Goal: Task Accomplishment & Management: Manage account settings

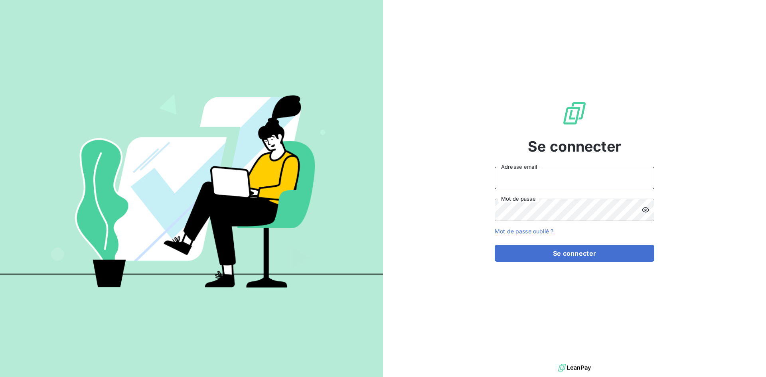
click at [527, 179] on input "Adresse email" at bounding box center [575, 178] width 160 height 22
type input "[EMAIL_ADDRESS][DOMAIN_NAME]"
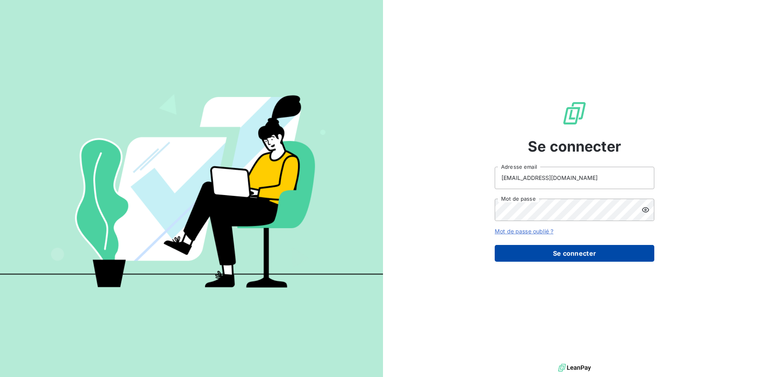
click at [549, 252] on button "Se connecter" at bounding box center [575, 253] width 160 height 17
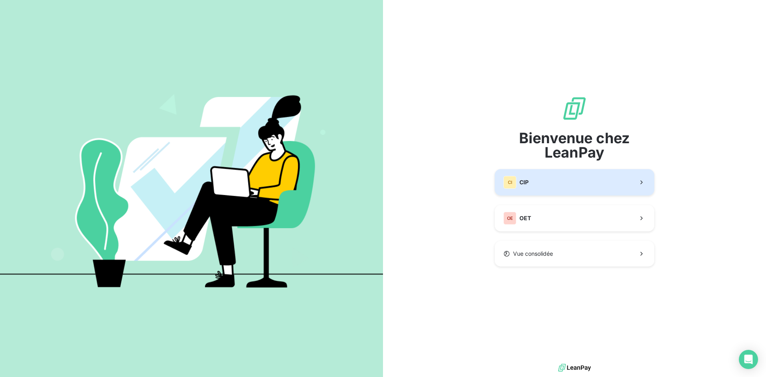
click at [532, 172] on button "CI CIP" at bounding box center [575, 182] width 160 height 26
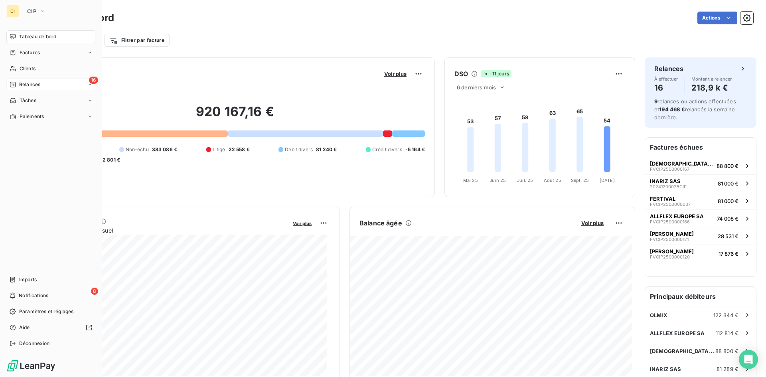
click at [29, 83] on span "Relances" at bounding box center [29, 84] width 21 height 7
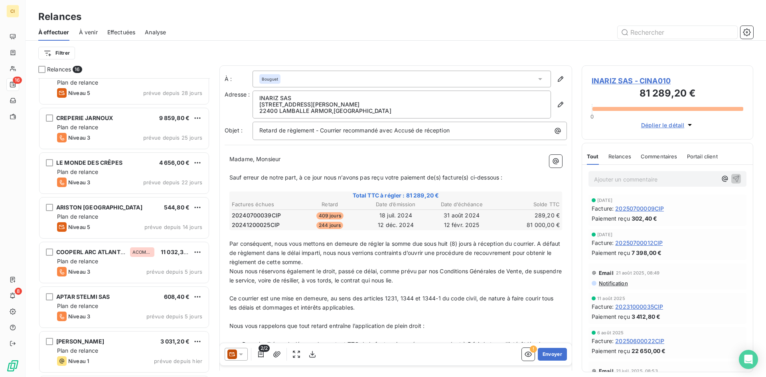
scroll to position [417, 0]
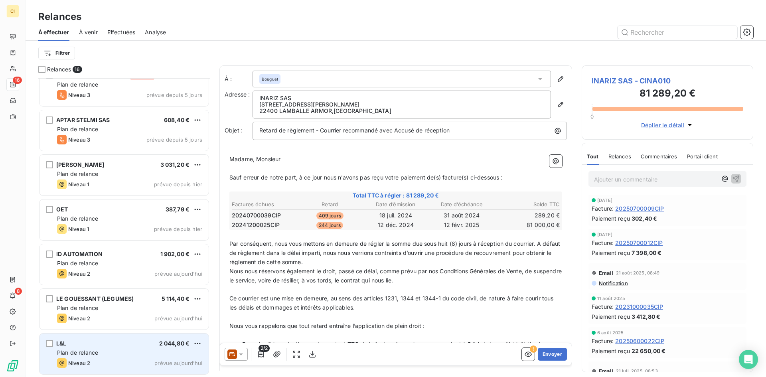
click at [120, 341] on div "L&L 2 044,80 €" at bounding box center [129, 343] width 145 height 7
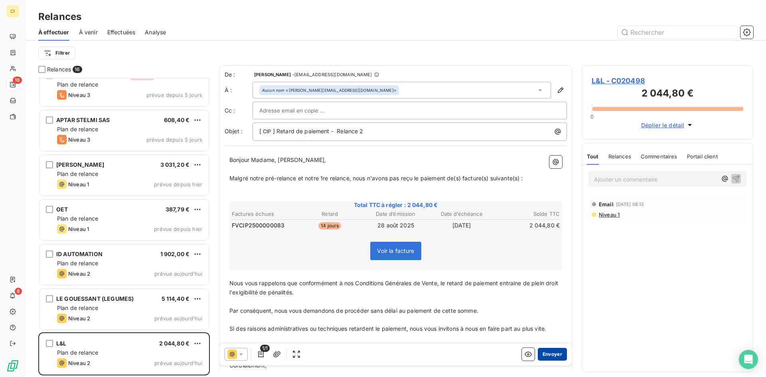
click at [549, 353] on button "Envoyer" at bounding box center [552, 354] width 29 height 13
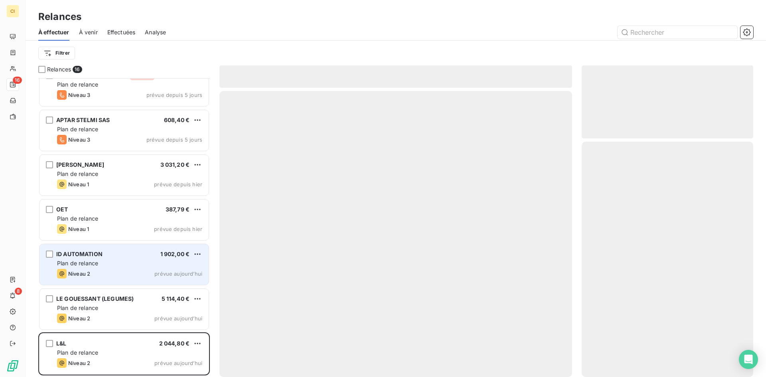
scroll to position [372, 0]
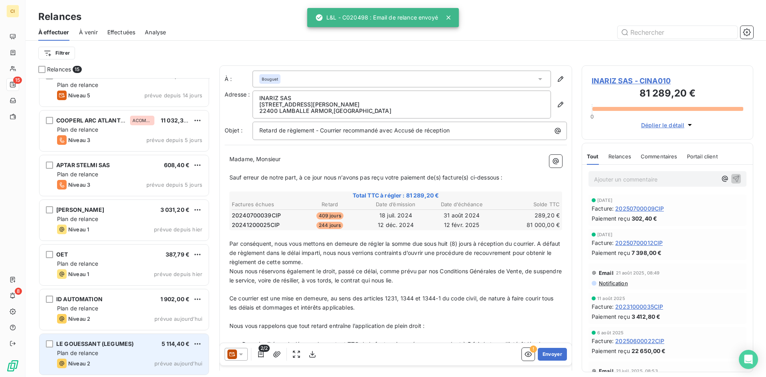
click at [129, 351] on div "Plan de relance" at bounding box center [129, 353] width 145 height 8
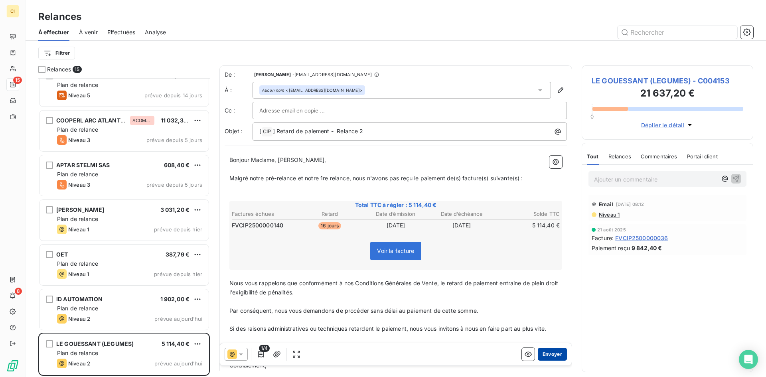
click at [545, 356] on button "Envoyer" at bounding box center [552, 354] width 29 height 13
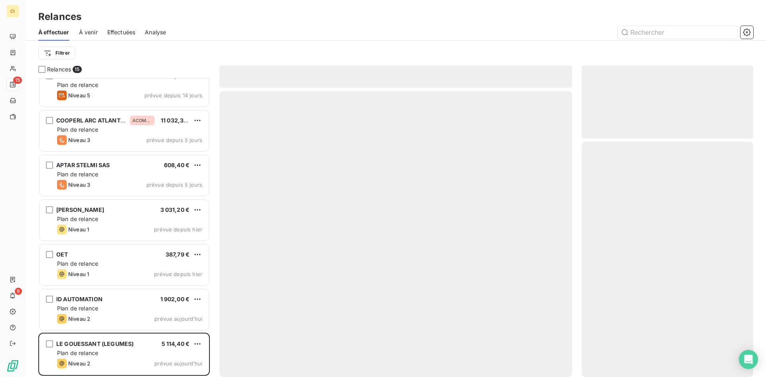
scroll to position [327, 0]
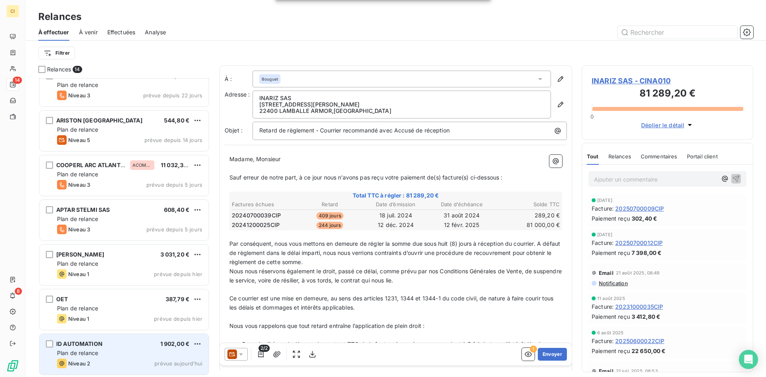
click at [126, 358] on div "ID AUTOMATION 1 902,00 € Plan de relance Niveau 2 prévue [DATE]" at bounding box center [124, 354] width 169 height 41
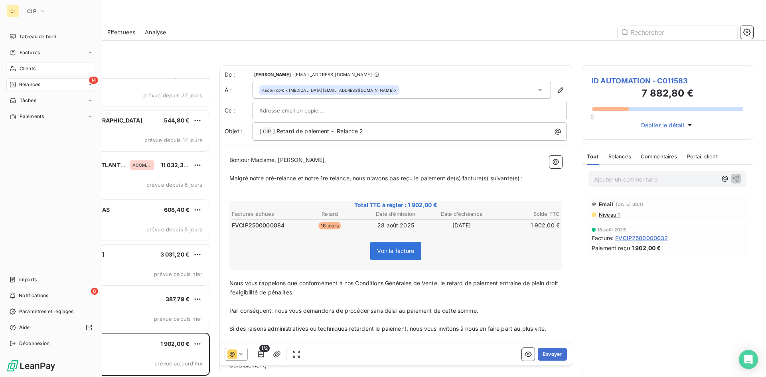
click at [27, 68] on span "Clients" at bounding box center [28, 68] width 16 height 7
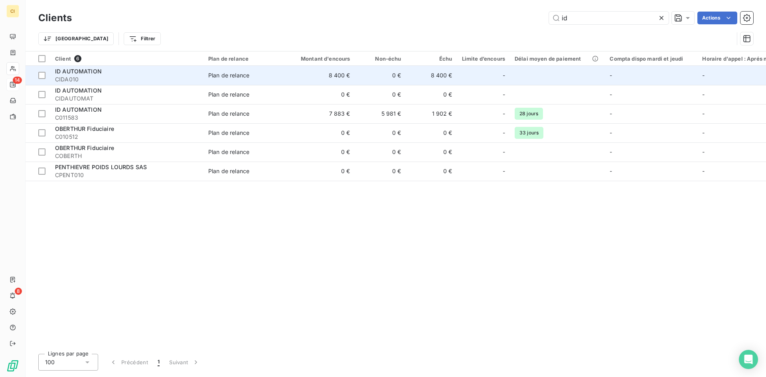
type input "id"
click at [239, 76] on div "Plan de relance" at bounding box center [228, 75] width 41 height 8
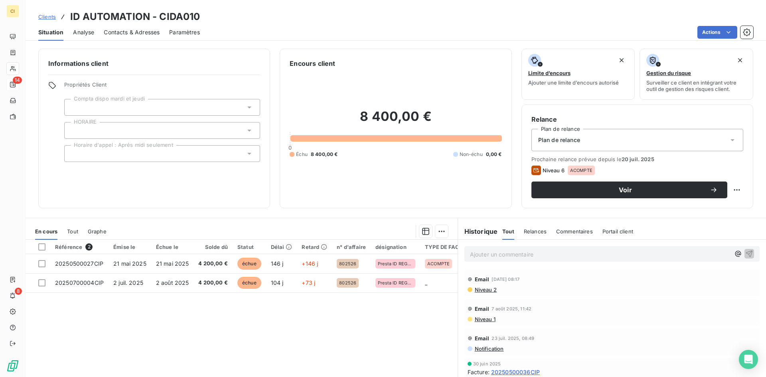
click at [130, 33] on span "Contacts & Adresses" at bounding box center [132, 32] width 56 height 8
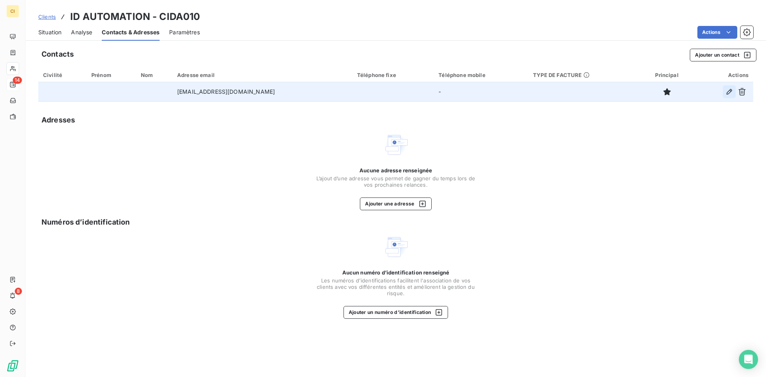
click at [727, 93] on icon "button" at bounding box center [730, 92] width 6 height 6
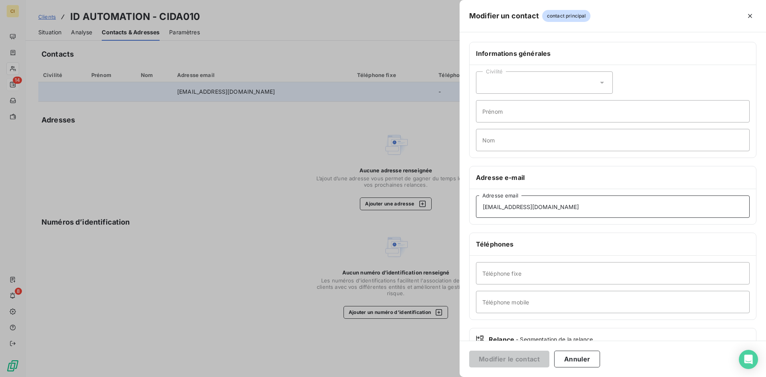
drag, startPoint x: 557, startPoint y: 211, endPoint x: 427, endPoint y: 213, distance: 130.5
click at [427, 377] on div "Modifier un contact contact principal Informations générales Civilité Prénom No…" at bounding box center [383, 377] width 766 height 0
paste input "[EMAIL_ADDRESS][DOMAIN_NAME]"
type input "[EMAIL_ADDRESS][DOMAIN_NAME]"
click at [526, 357] on button "Modifier le contact" at bounding box center [509, 359] width 80 height 17
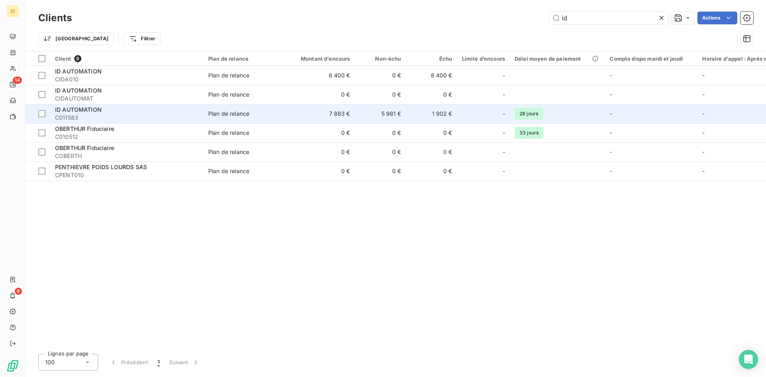
click at [70, 115] on span "C011583" at bounding box center [127, 118] width 144 height 8
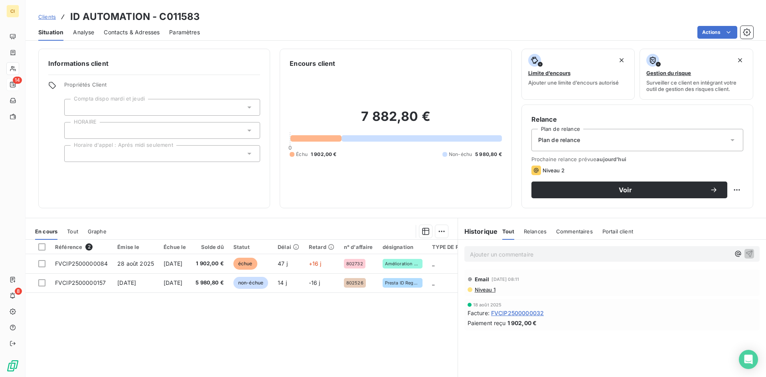
click at [134, 31] on span "Contacts & Adresses" at bounding box center [132, 32] width 56 height 8
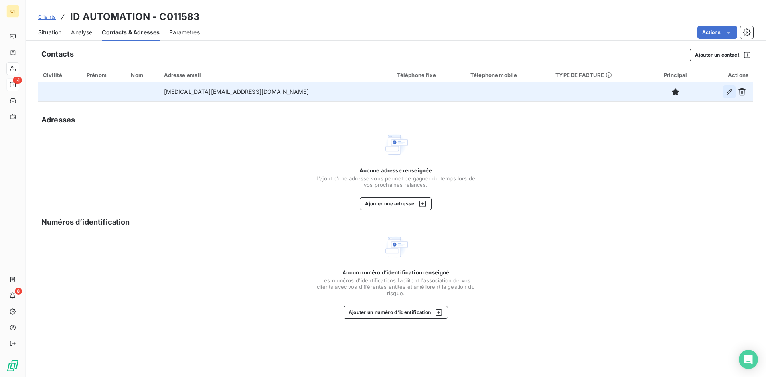
click at [729, 91] on icon "button" at bounding box center [730, 92] width 6 height 6
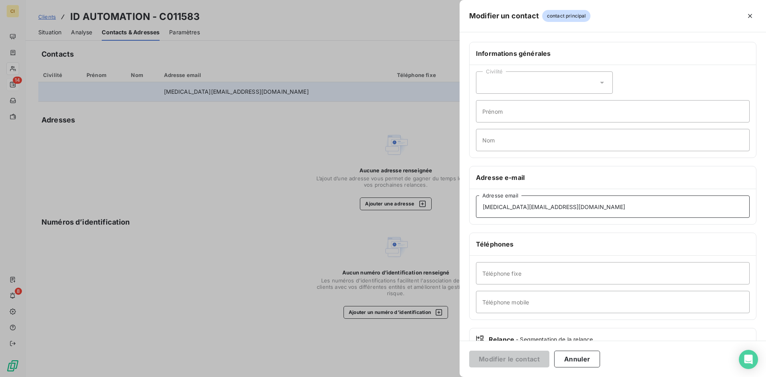
drag, startPoint x: 544, startPoint y: 206, endPoint x: 427, endPoint y: 201, distance: 116.6
click at [428, 377] on div "Modifier un contact contact principal Informations générales Civilité Prénom No…" at bounding box center [383, 377] width 766 height 0
paste input "[EMAIL_ADDRESS][DOMAIN_NAME]"
type input "[EMAIL_ADDRESS][DOMAIN_NAME]"
click at [490, 361] on button "Modifier le contact" at bounding box center [509, 359] width 80 height 17
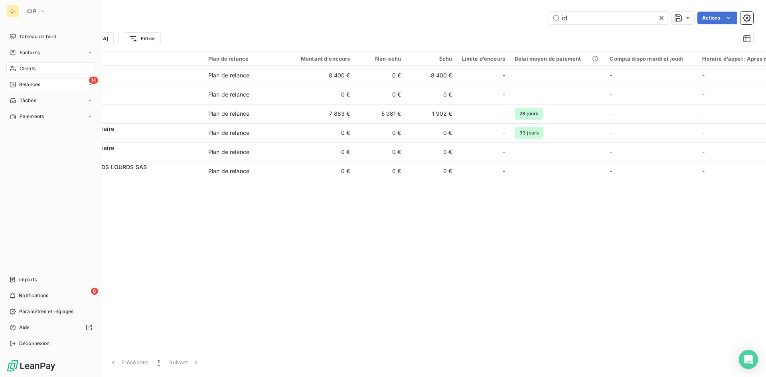
click at [29, 89] on div "14 Relances" at bounding box center [50, 84] width 89 height 13
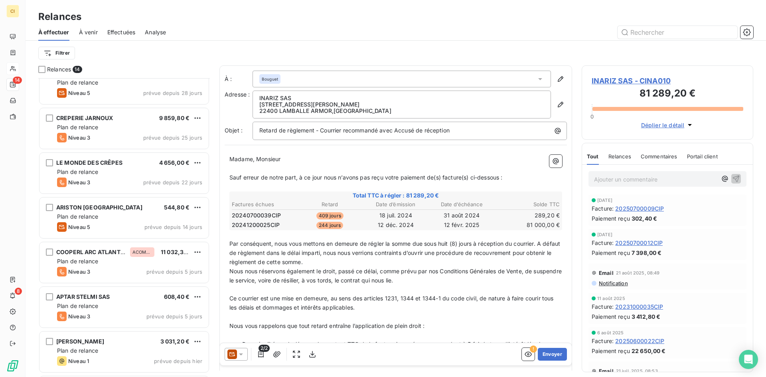
scroll to position [327, 0]
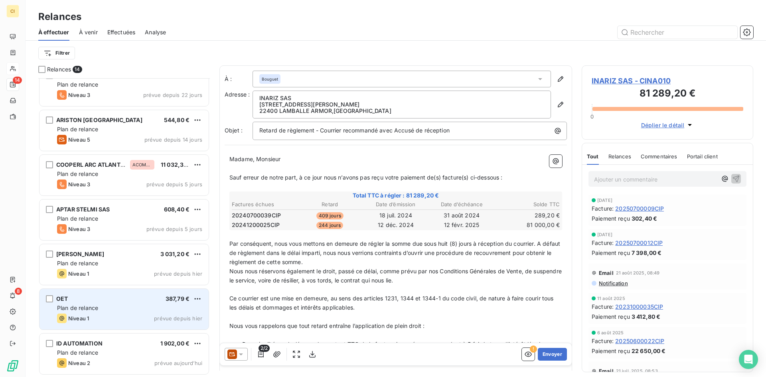
click at [101, 311] on div "Plan de relance" at bounding box center [129, 308] width 145 height 8
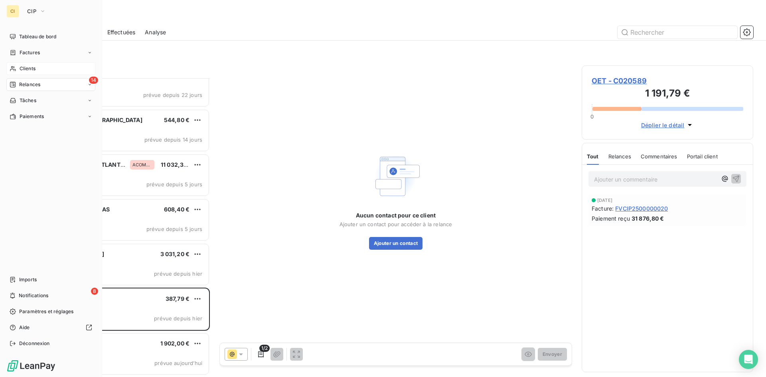
drag, startPoint x: 17, startPoint y: 65, endPoint x: 43, endPoint y: 68, distance: 25.7
click at [17, 65] on div "Clients" at bounding box center [50, 68] width 89 height 13
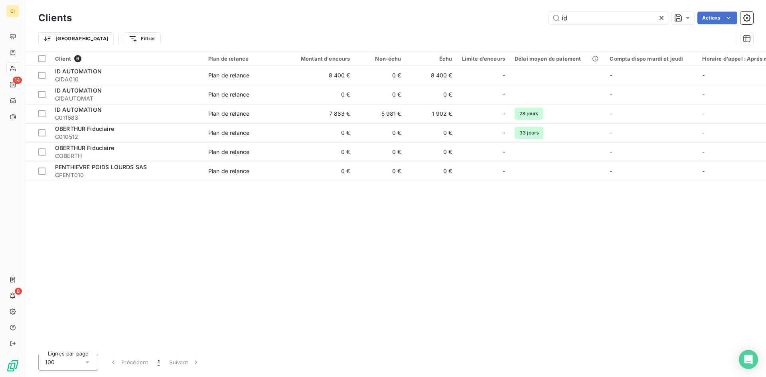
drag, startPoint x: 575, startPoint y: 20, endPoint x: 512, endPoint y: 20, distance: 62.7
click at [512, 20] on div "id Actions" at bounding box center [417, 18] width 672 height 13
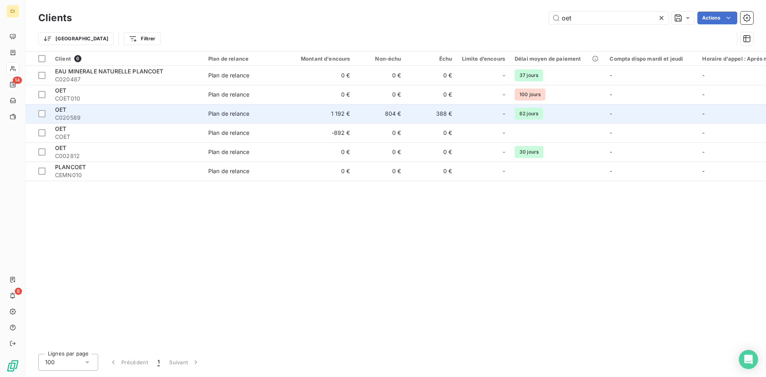
type input "oet"
click at [91, 112] on div "OET" at bounding box center [127, 110] width 144 height 8
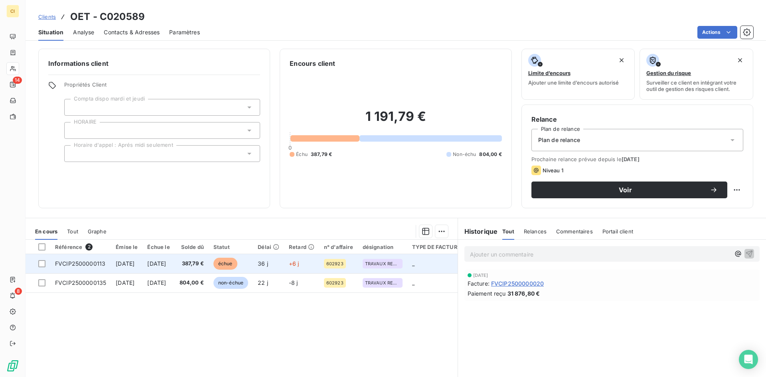
click at [90, 265] on span "FVCIP2500000113" at bounding box center [80, 263] width 50 height 7
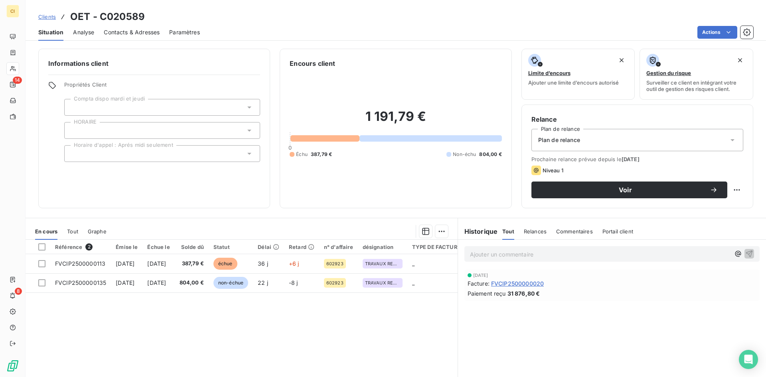
click at [125, 30] on span "Contacts & Adresses" at bounding box center [132, 32] width 56 height 8
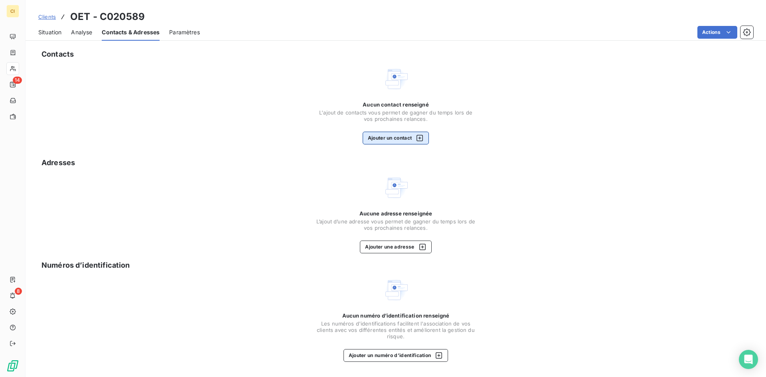
click at [376, 139] on button "Ajouter un contact" at bounding box center [396, 138] width 67 height 13
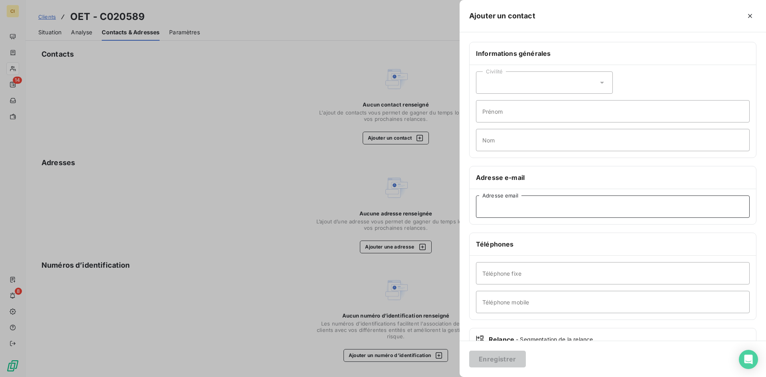
click at [487, 208] on input "Adresse email" at bounding box center [613, 207] width 274 height 22
paste input "[EMAIL_ADDRESS][DOMAIN_NAME]"
type input "[EMAIL_ADDRESS][DOMAIN_NAME]"
click at [500, 364] on button "Enregistrer" at bounding box center [497, 359] width 57 height 17
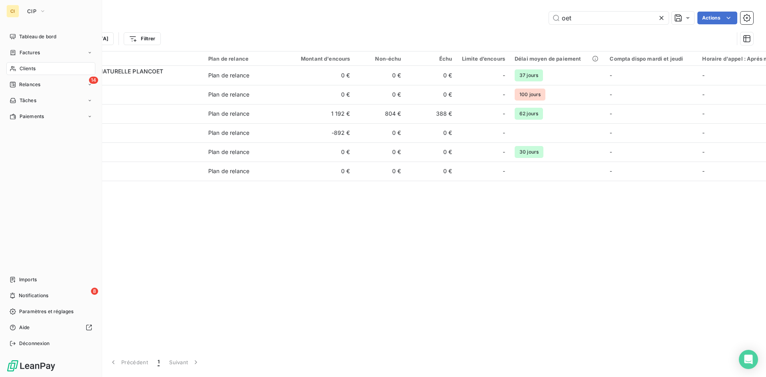
click at [29, 86] on span "Relances" at bounding box center [29, 84] width 21 height 7
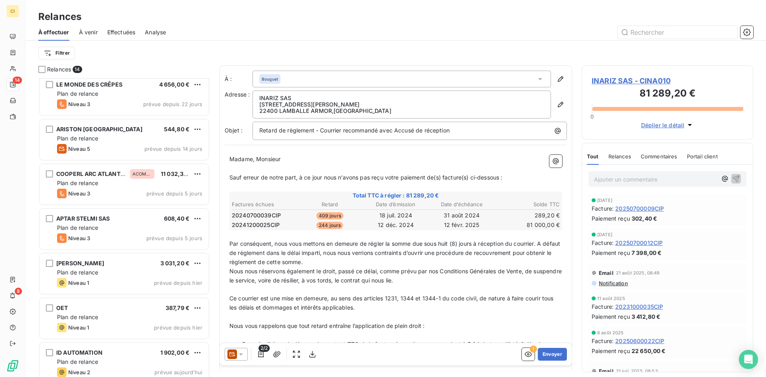
scroll to position [327, 0]
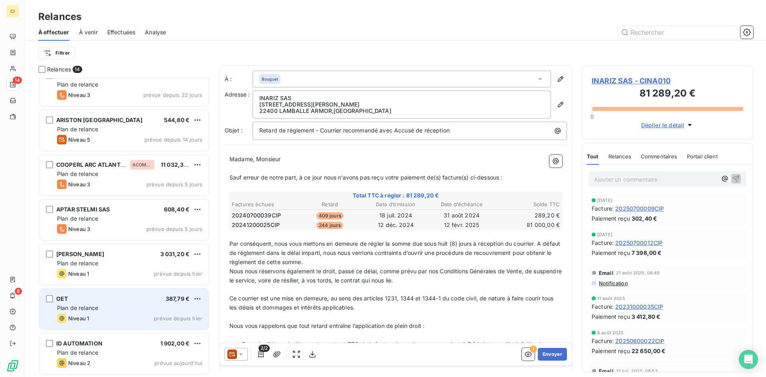
click at [131, 305] on div "Plan de relance" at bounding box center [129, 308] width 145 height 8
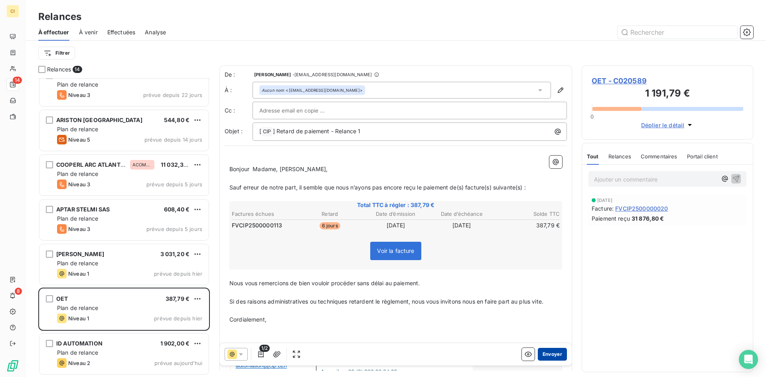
click at [547, 354] on button "Envoyer" at bounding box center [552, 354] width 29 height 13
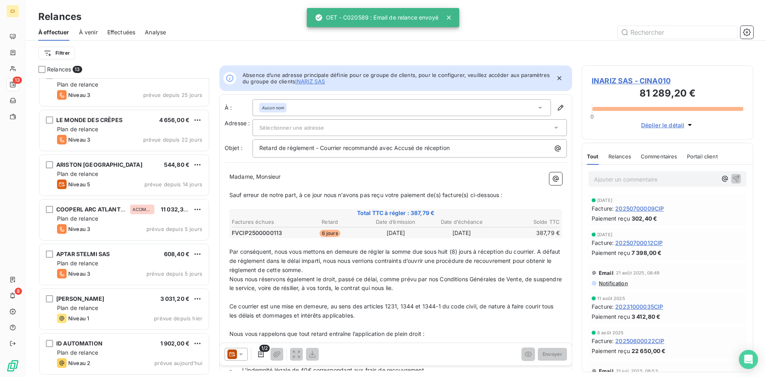
scroll to position [282, 0]
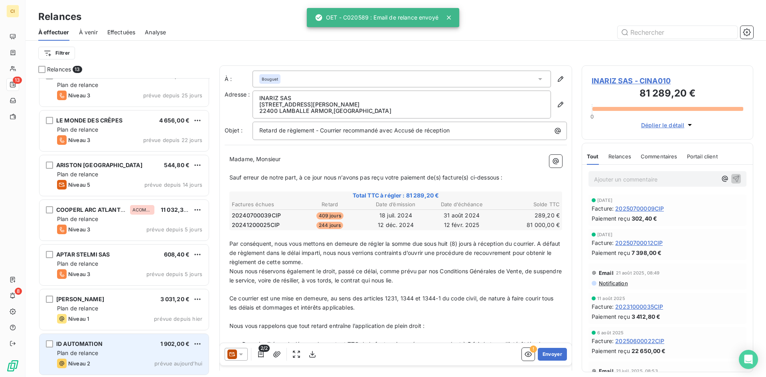
drag, startPoint x: 123, startPoint y: 345, endPoint x: 166, endPoint y: 360, distance: 45.7
click at [123, 345] on div "ID AUTOMATION 1 902,00 €" at bounding box center [129, 343] width 145 height 7
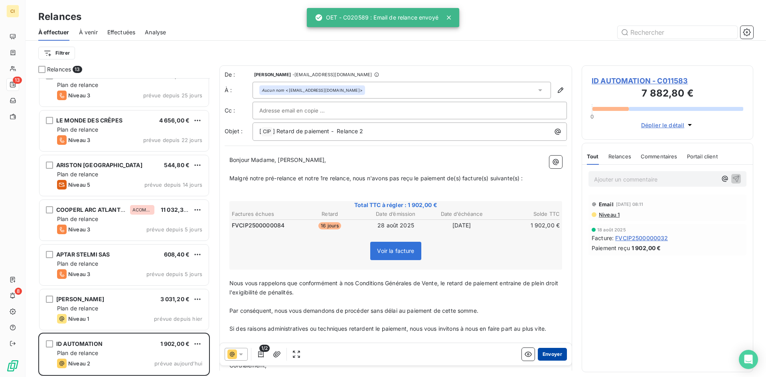
click at [545, 358] on button "Envoyer" at bounding box center [552, 354] width 29 height 13
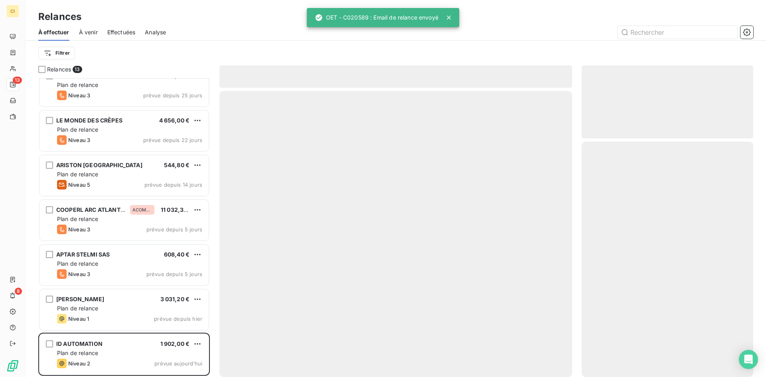
scroll to position [237, 0]
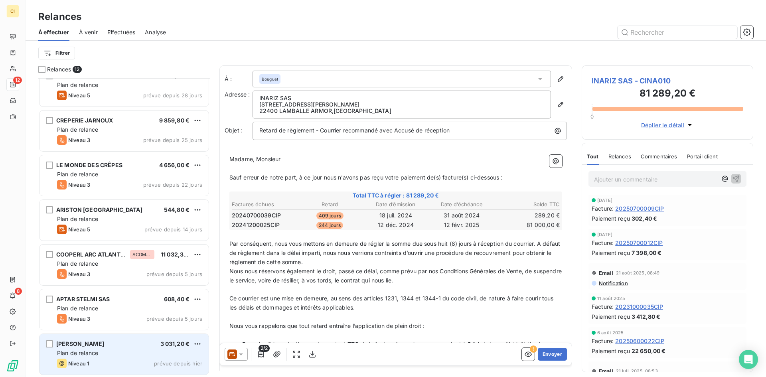
click at [154, 346] on div "[PERSON_NAME] 3 031,20 €" at bounding box center [129, 343] width 145 height 7
